Goal: Submit feedback/report problem

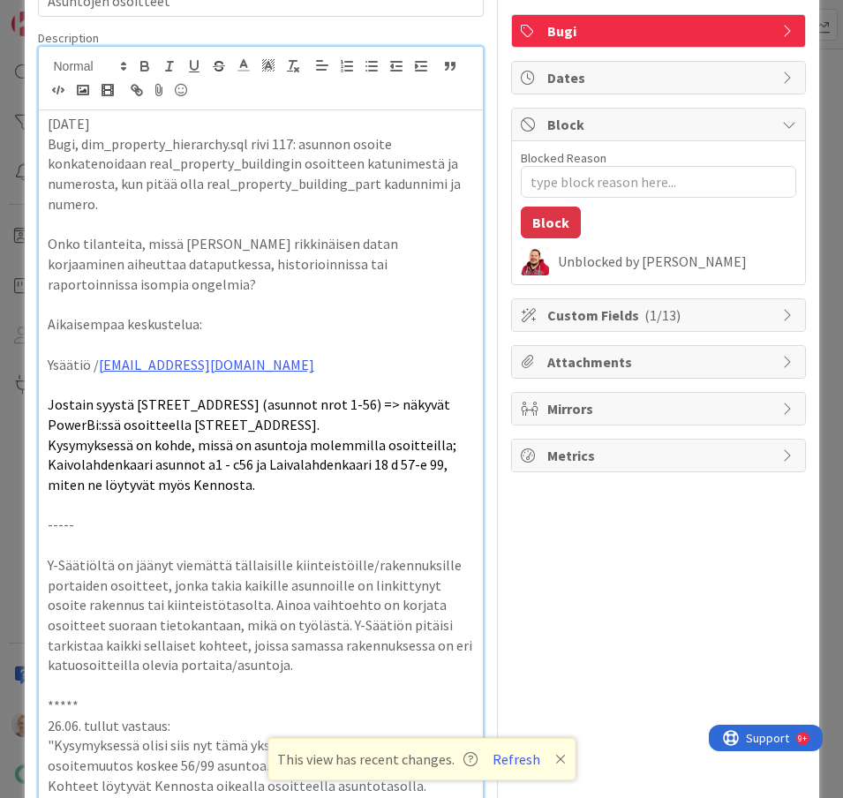
scroll to position [97, 0]
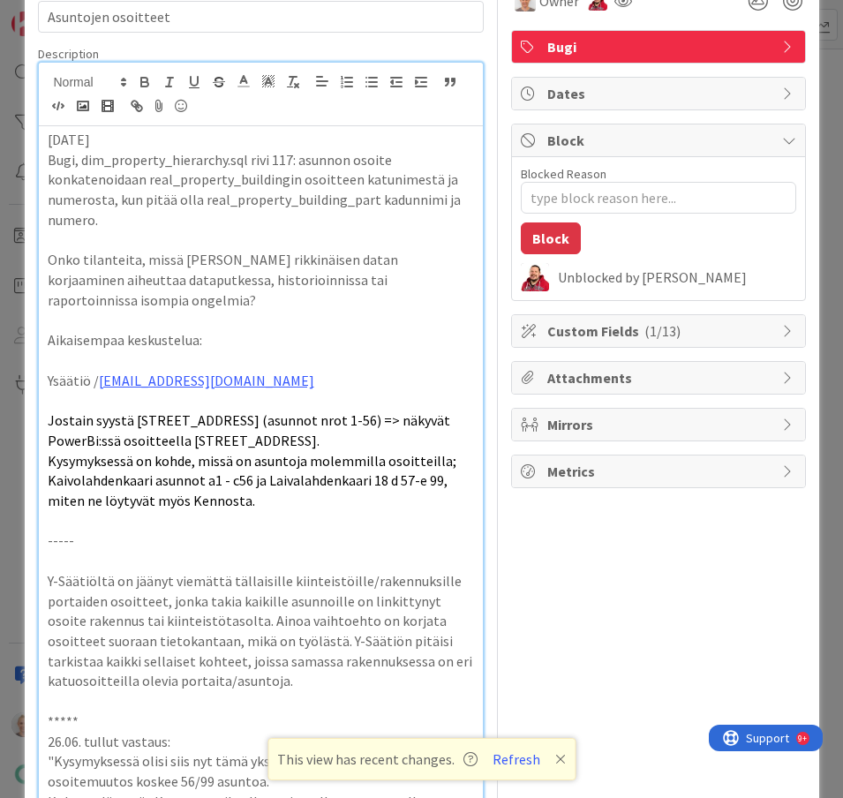
click at [274, 198] on p "Bugi, dim_property_hierarchy.sql rivi 117: asunnon osoite konkatenoidaan real_p…" at bounding box center [261, 190] width 426 height 80
click at [264, 208] on p "Bugi, dim_property_hierarchy.sql rivi 117: asunnon osoite konkatenoidaan real_p…" at bounding box center [261, 190] width 426 height 80
click at [146, 564] on p at bounding box center [261, 561] width 426 height 20
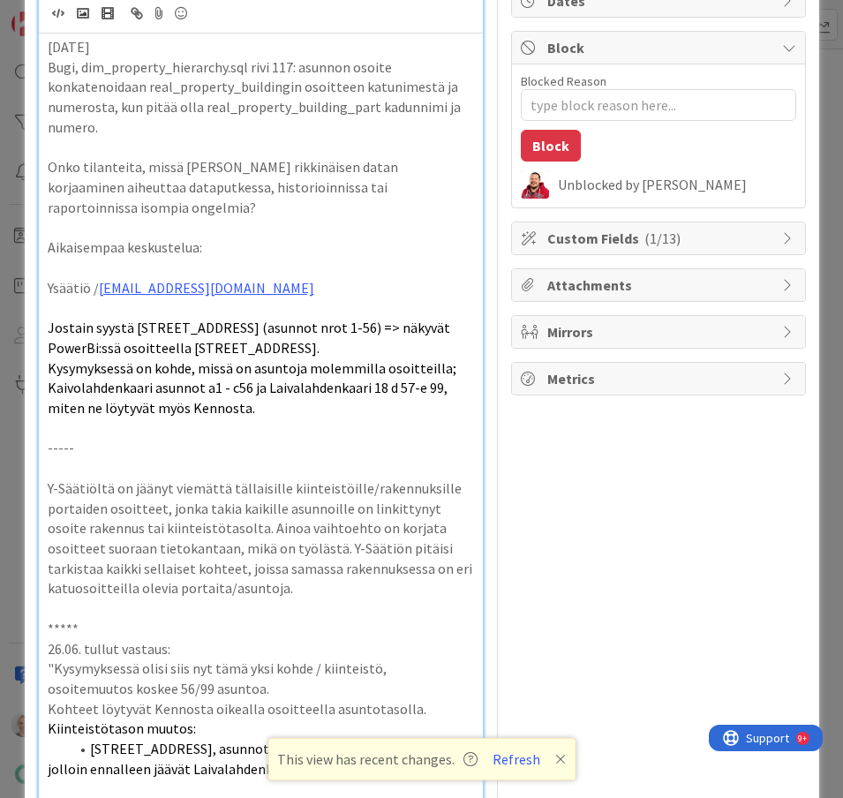
scroll to position [0, 0]
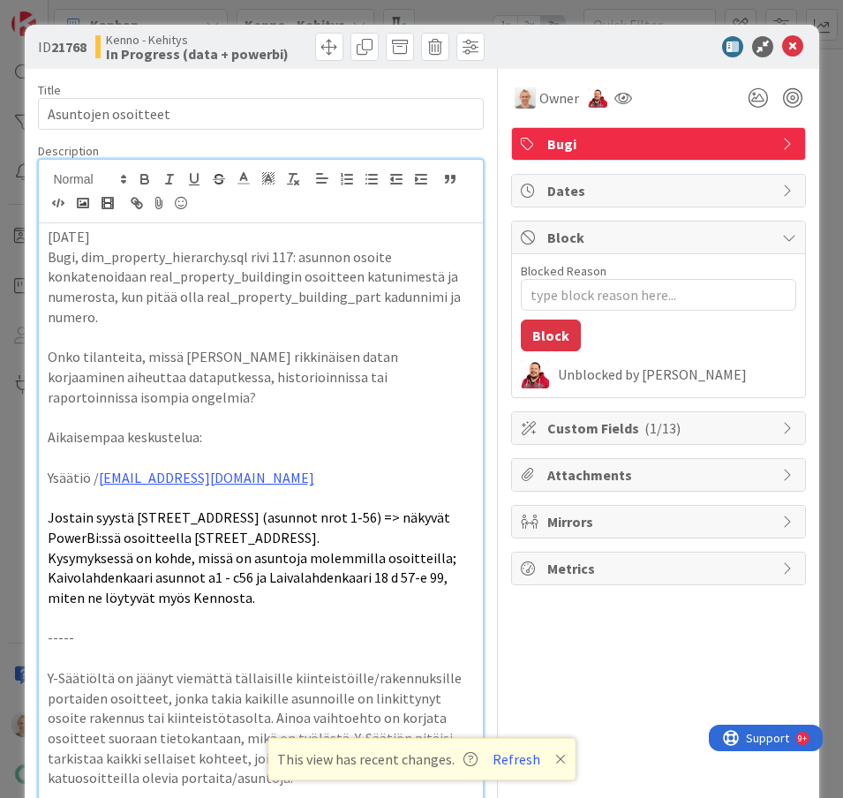
click at [260, 319] on p "Bugi, dim_property_hierarchy.sql rivi 117: asunnon osoite konkatenoidaan real_p…" at bounding box center [261, 287] width 426 height 80
click at [268, 277] on p "Bugi, dim_property_hierarchy.sql rivi 117: asunnon osoite konkatenoidaan real_p…" at bounding box center [261, 287] width 426 height 80
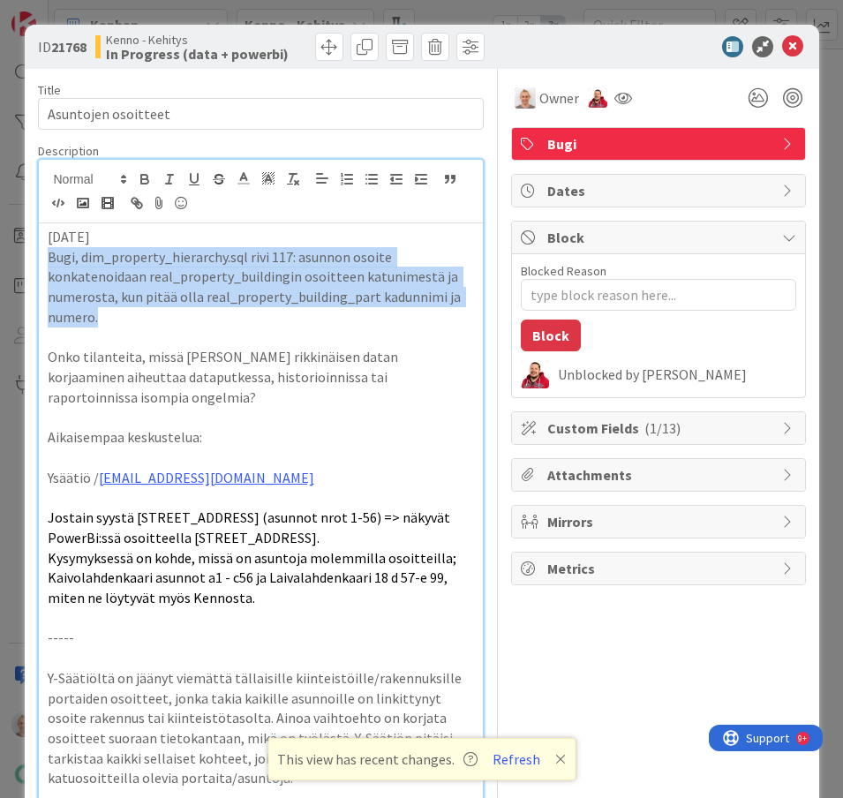
drag, startPoint x: 115, startPoint y: 316, endPoint x: 41, endPoint y: 259, distance: 92.5
copy p "Bugi, dim_property_hierarchy.sql rivi 117: asunnon osoite konkatenoidaan real_p…"
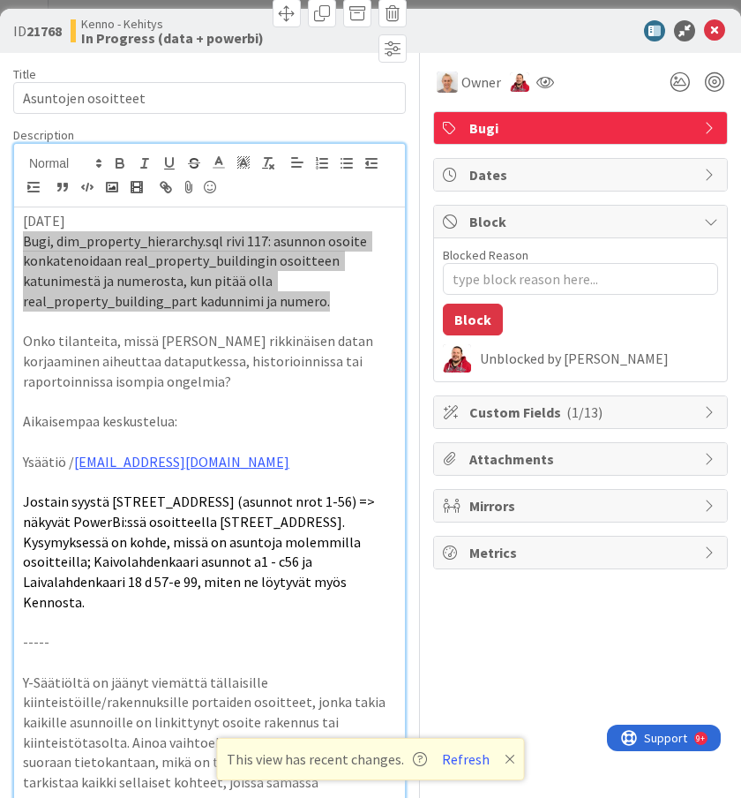
scroll to position [23220, 600]
type textarea "x"
